Goal: Check status: Check status

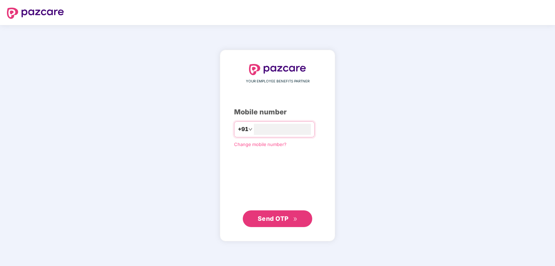
type input "**********"
click at [279, 214] on span "Send OTP" at bounding box center [278, 219] width 40 height 10
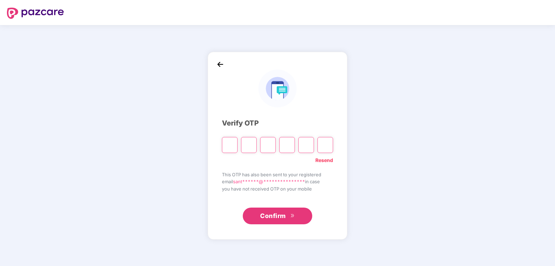
type input "*"
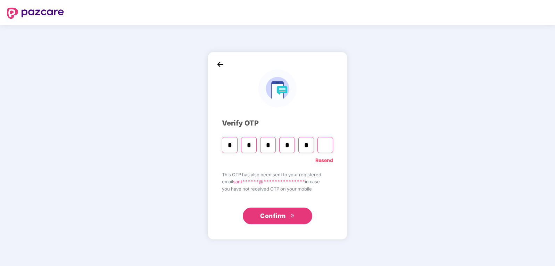
type input "*"
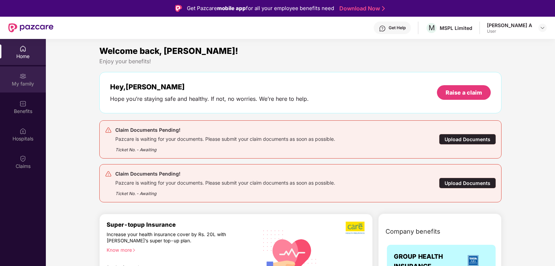
click at [28, 81] on div "My family" at bounding box center [23, 83] width 46 height 7
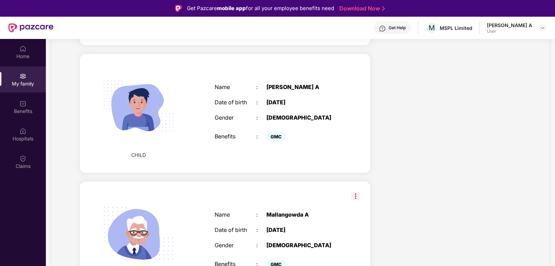
scroll to position [486, 0]
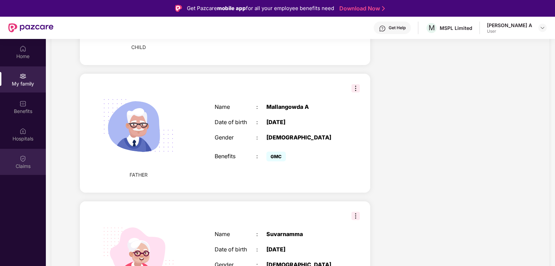
click at [31, 155] on div "Claims" at bounding box center [23, 162] width 46 height 26
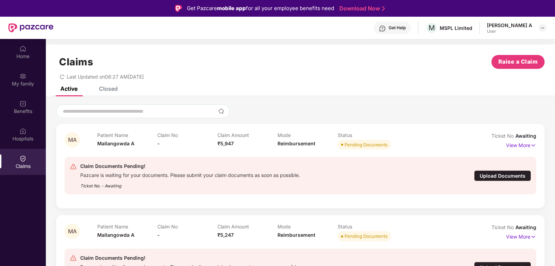
click at [418, 178] on div "Claim Documents Pending! Pazcare is waiting for your documents. Please submit y…" at bounding box center [262, 175] width 385 height 27
drag, startPoint x: 338, startPoint y: 136, endPoint x: 396, endPoint y: 146, distance: 59.2
click at [396, 146] on div "Status Pending Documents" at bounding box center [368, 141] width 60 height 19
click at [391, 139] on div "Status Pending Documents" at bounding box center [368, 141] width 60 height 19
click at [393, 144] on div "Pending Documents" at bounding box center [368, 145] width 60 height 10
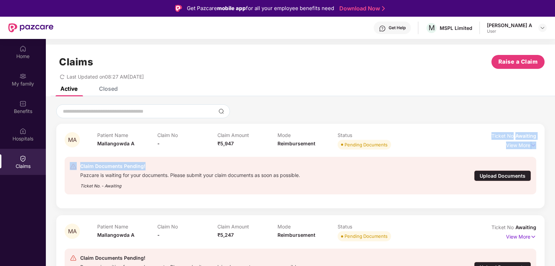
drag, startPoint x: 387, startPoint y: 162, endPoint x: 403, endPoint y: 150, distance: 20.0
click at [403, 150] on div "MA Patient Name Mallangowda A Claim No - Claim Amount ₹5,947 Mode Reimbursement…" at bounding box center [301, 166] width 472 height 68
click at [402, 145] on div "Patient Name Mallangowda A Claim No - Claim Amount ₹5,947 Mode Reimbursement St…" at bounding box center [277, 141] width 360 height 19
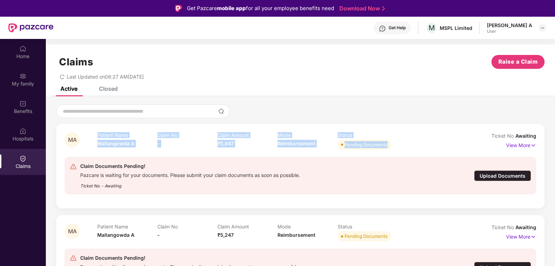
drag, startPoint x: 98, startPoint y: 135, endPoint x: 395, endPoint y: 148, distance: 297.4
click at [395, 148] on div "Patient Name Mallangowda A Claim No - Claim Amount ₹5,947 Mode Reimbursement St…" at bounding box center [277, 141] width 360 height 19
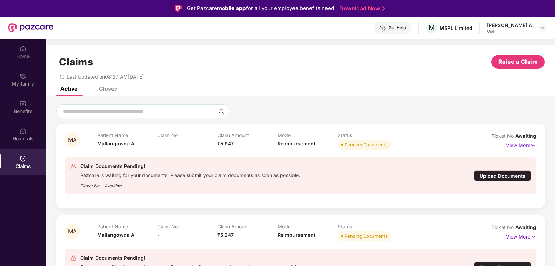
click at [397, 142] on div "Patient Name Mallangowda A Claim No - Claim Amount ₹5,947 Mode Reimbursement St…" at bounding box center [277, 141] width 360 height 19
click at [546, 26] on div at bounding box center [543, 28] width 8 height 8
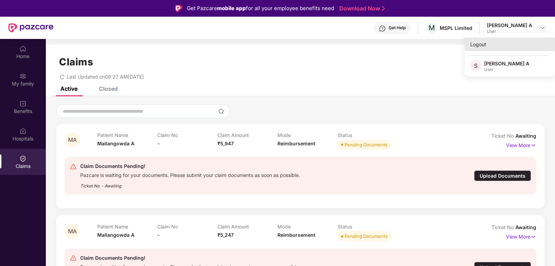
click at [483, 47] on div "Logout" at bounding box center [510, 45] width 90 height 14
